Goal: Information Seeking & Learning: Learn about a topic

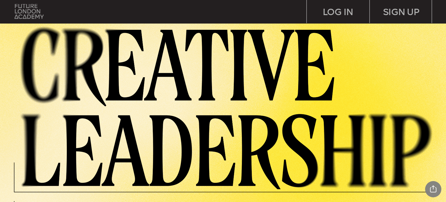
click at [21, 11] on img at bounding box center [29, 11] width 29 height 15
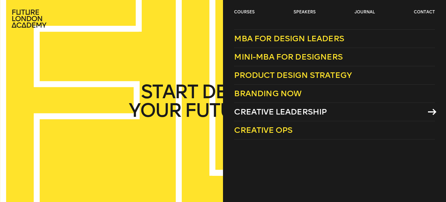
click at [246, 110] on span "Creative Leadership" at bounding box center [280, 112] width 93 height 10
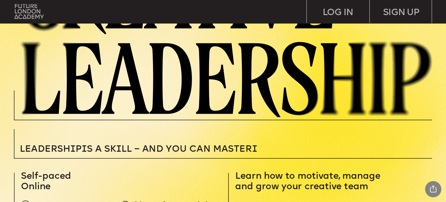
scroll to position [19, 0]
